Goal: Transaction & Acquisition: Download file/media

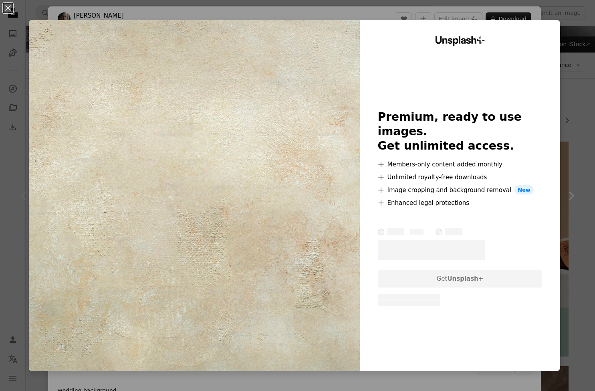
scroll to position [59, 0]
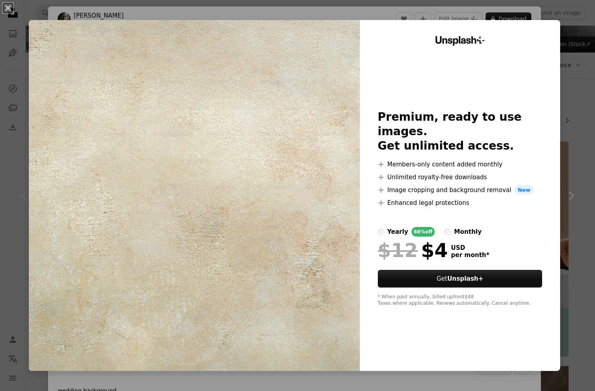
click at [10, 10] on button "An X shape" at bounding box center [8, 8] width 10 height 10
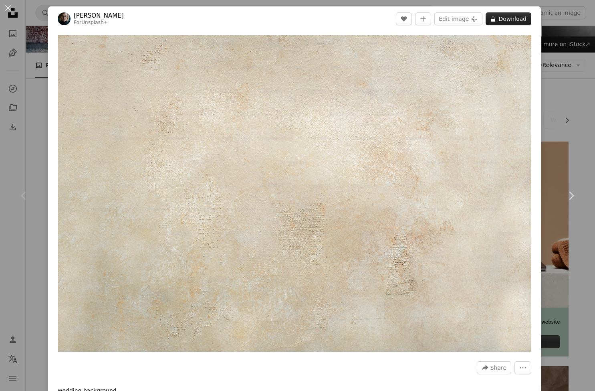
click at [514, 16] on button "A lock Download" at bounding box center [509, 18] width 46 height 13
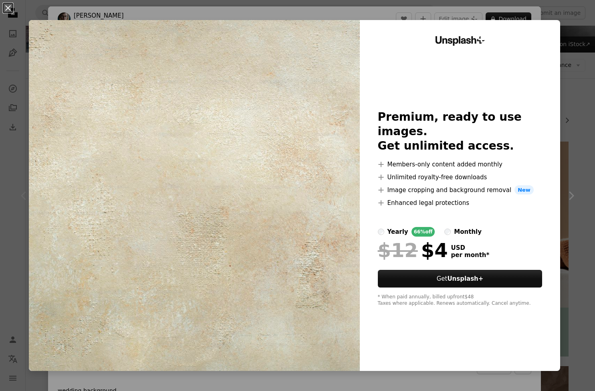
click at [10, 9] on button "An X shape" at bounding box center [8, 8] width 10 height 10
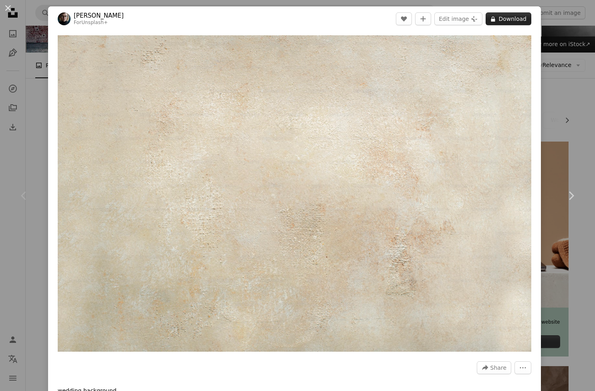
click at [516, 16] on button "A lock Download" at bounding box center [509, 18] width 46 height 13
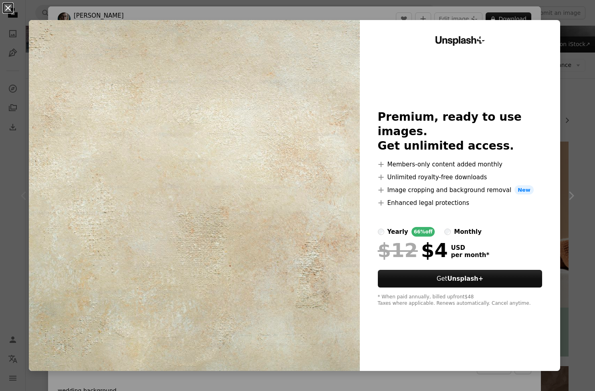
click at [8, 8] on button "An X shape" at bounding box center [8, 8] width 10 height 10
